Goal: Transaction & Acquisition: Purchase product/service

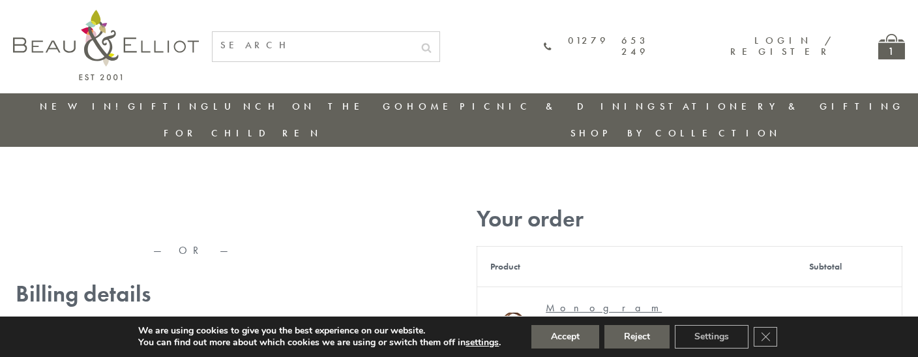
type input "[EMAIL_ADDRESS][DOMAIN_NAME]"
type input "[PERSON_NAME]"
type input "Williams"
type input "23, Scottsdale, Happytown"
type input "London"
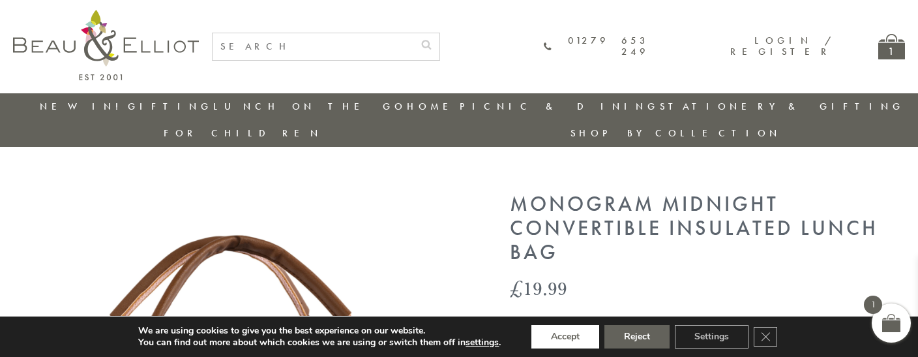
click at [565, 337] on button "Accept" at bounding box center [566, 336] width 68 height 23
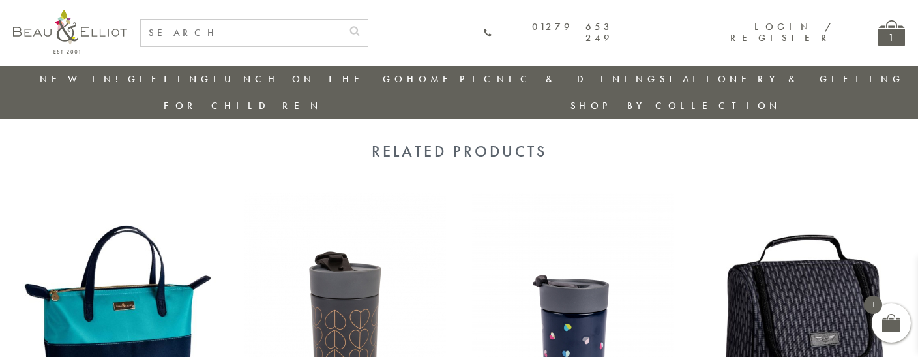
scroll to position [1352, 0]
